Goal: Find specific page/section: Find specific page/section

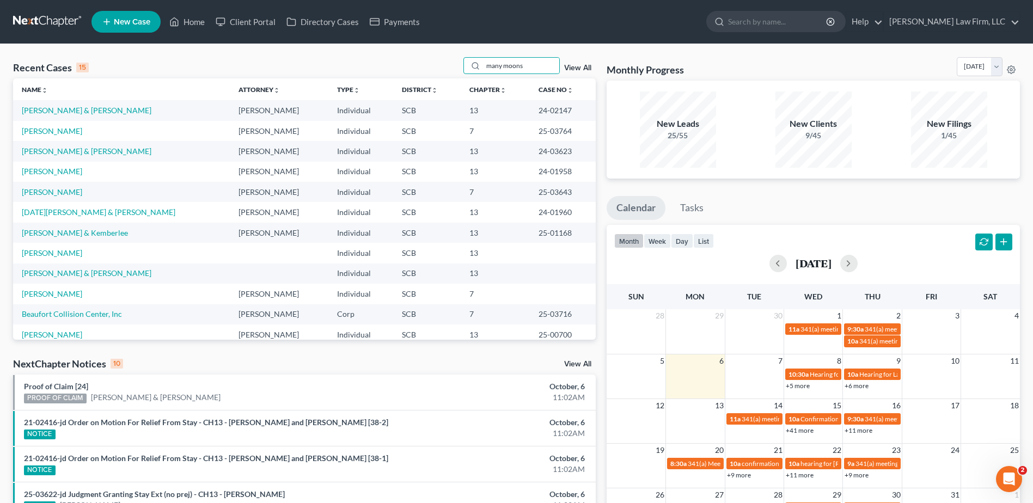
type input "many moons"
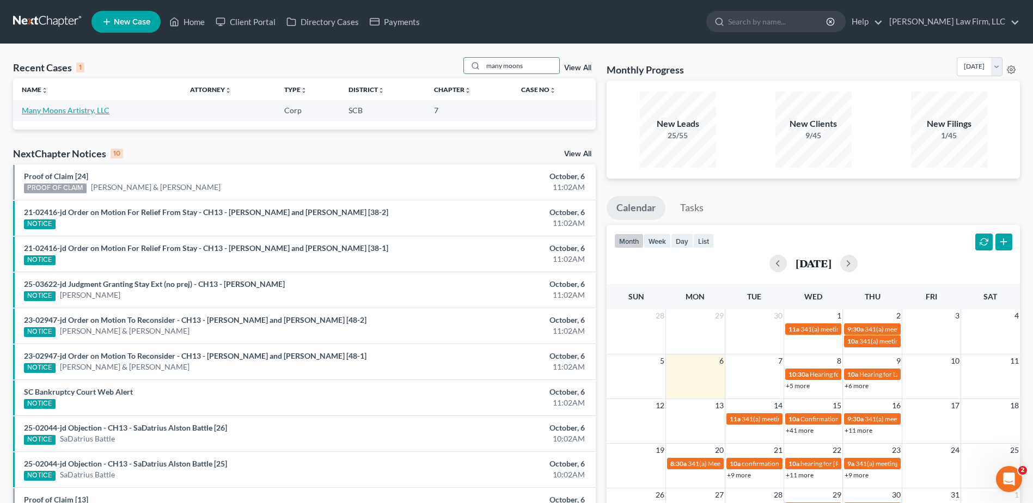
click at [89, 111] on link "Many Moons Artistry, LLC" at bounding box center [66, 110] width 88 height 9
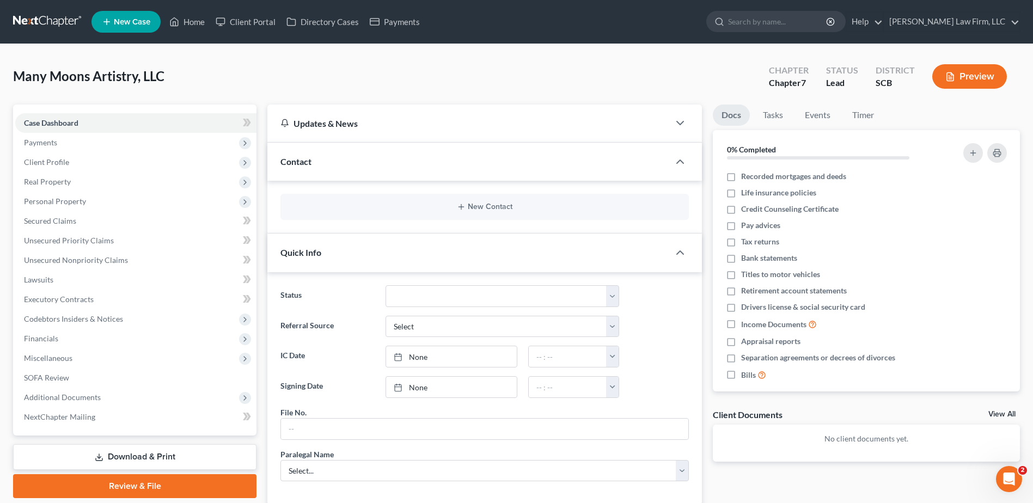
click at [103, 91] on div "Many Moons Artistry, LLC Upgraded Chapter Chapter 7 Status Lead District SCB Pr…" at bounding box center [516, 80] width 1007 height 47
click at [102, 145] on span "Payments" at bounding box center [135, 143] width 241 height 20
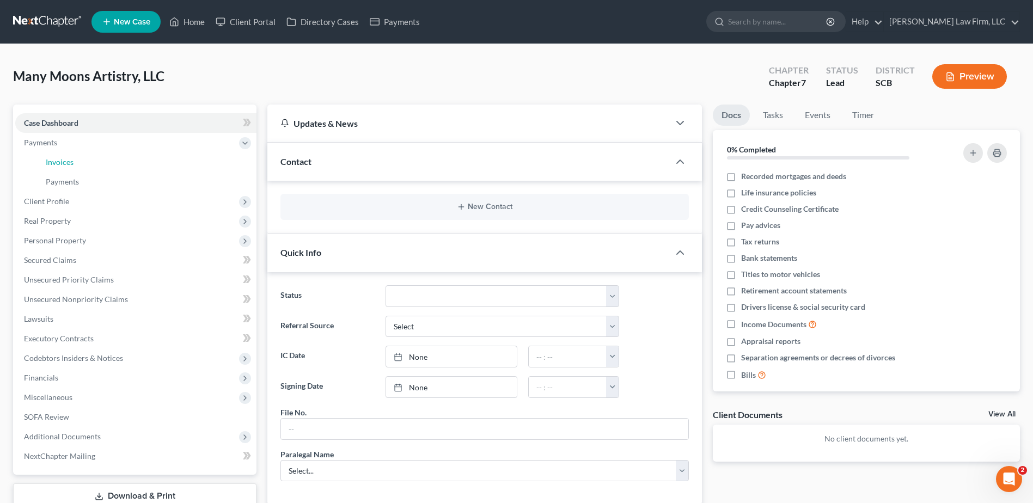
click at [112, 163] on link "Invoices" at bounding box center [146, 162] width 219 height 20
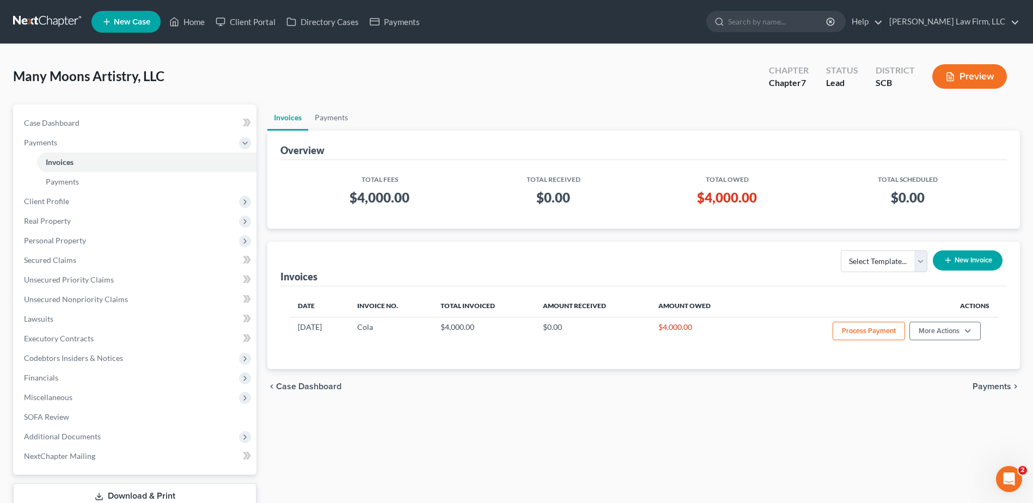
drag, startPoint x: 581, startPoint y: 95, endPoint x: 557, endPoint y: 98, distance: 24.1
click at [576, 95] on div "Many Moons Artistry, LLC Upgraded Chapter Chapter 7 Status Lead District SCB Pr…" at bounding box center [516, 80] width 1007 height 47
click at [47, 27] on link at bounding box center [48, 22] width 70 height 20
